Goal: Browse casually: Explore the website without a specific task or goal

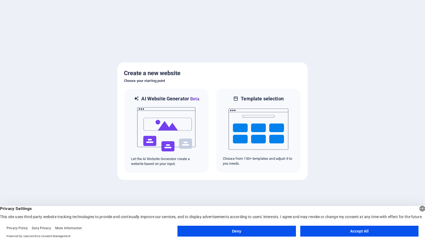
click at [354, 231] on button "Accept All" at bounding box center [359, 231] width 118 height 11
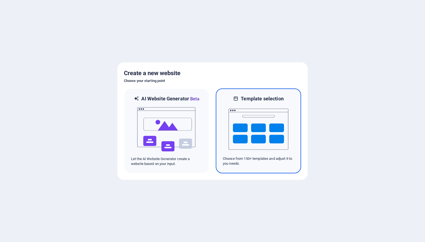
click at [253, 136] on img at bounding box center [258, 129] width 60 height 54
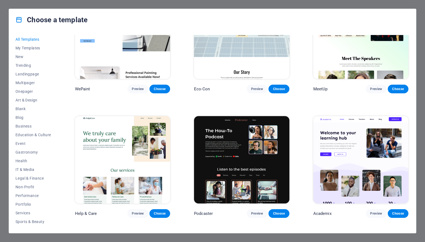
scroll to position [433, 0]
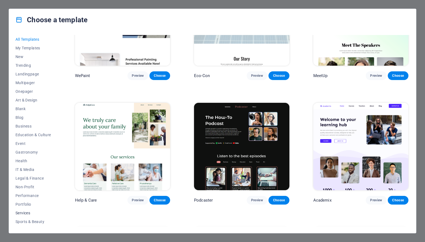
click at [32, 211] on span "Services" at bounding box center [33, 213] width 36 height 4
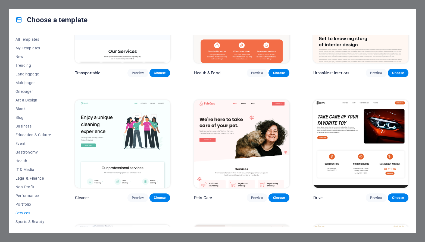
scroll to position [25, 0]
click at [27, 174] on button "Performance" at bounding box center [33, 170] width 36 height 9
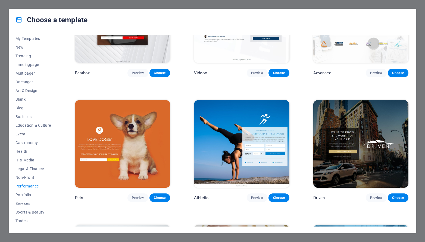
scroll to position [0, 0]
click at [28, 74] on span "Landingpage" at bounding box center [33, 74] width 36 height 4
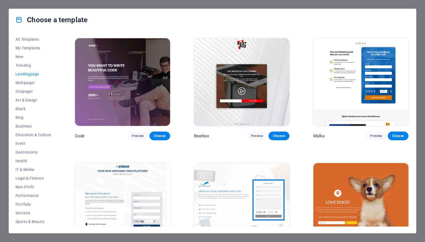
scroll to position [123, 0]
click at [30, 126] on span "Business" at bounding box center [33, 126] width 36 height 4
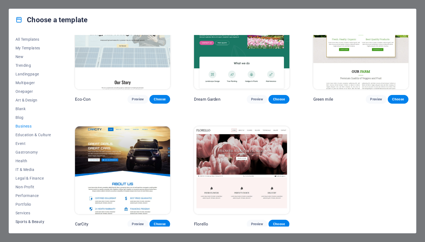
scroll to position [25, 0]
click at [27, 204] on span "Trades" at bounding box center [33, 205] width 36 height 4
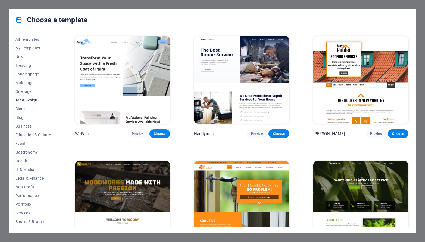
scroll to position [0, 0]
click at [27, 65] on span "Trending" at bounding box center [33, 65] width 36 height 4
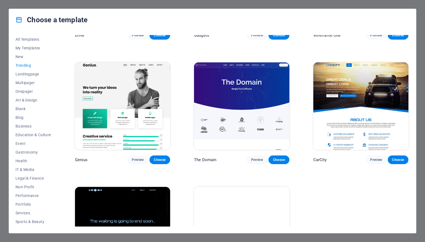
scroll to position [473, 0]
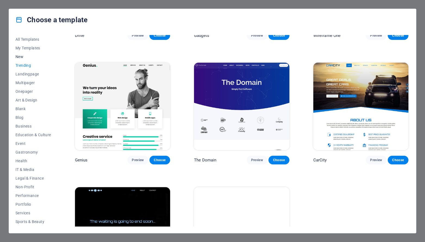
click at [23, 59] on button "New" at bounding box center [33, 56] width 36 height 9
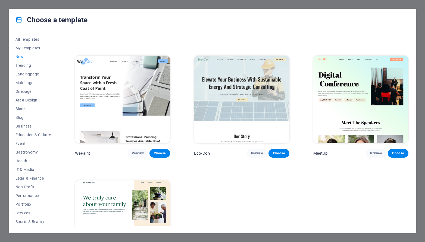
scroll to position [354, 0]
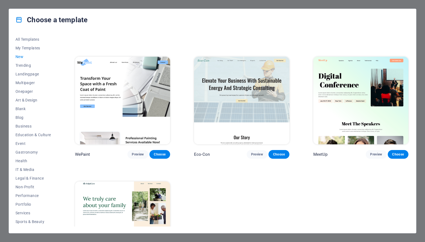
click at [196, 124] on img at bounding box center [241, 101] width 95 height 88
